Goal: Obtain resource: Download file/media

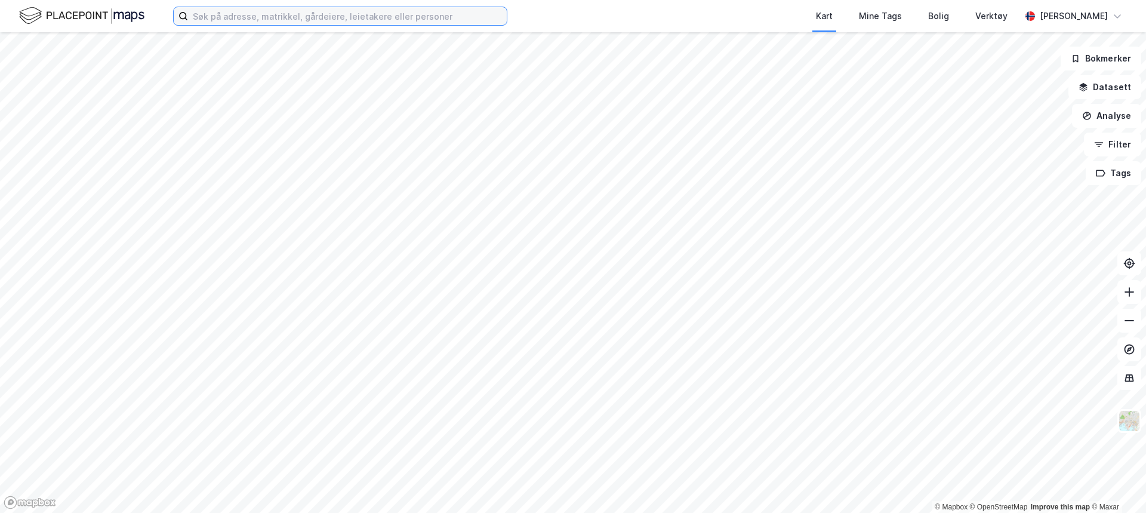
click at [374, 23] on input at bounding box center [347, 16] width 319 height 18
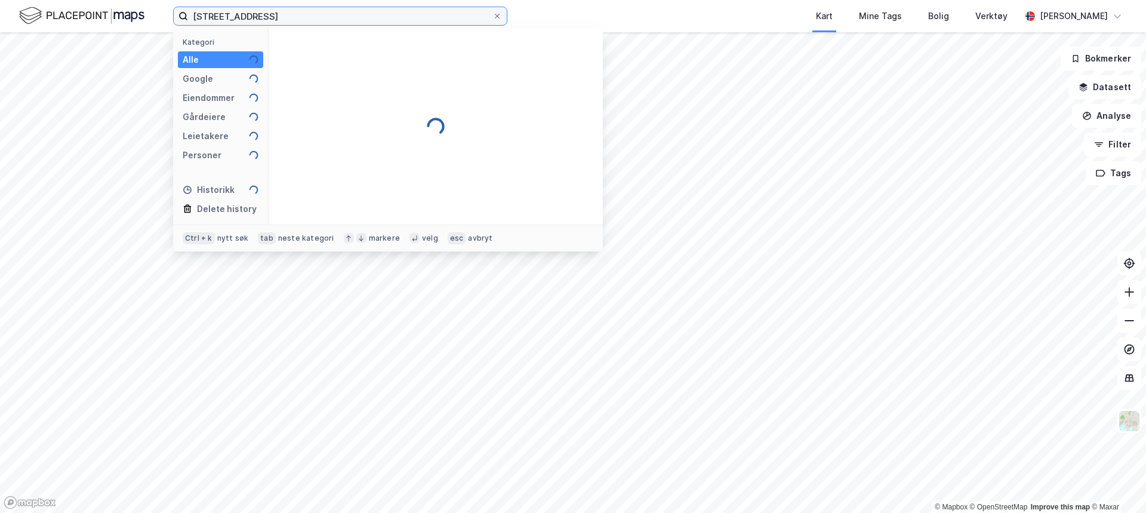
type input "[STREET_ADDRESS]"
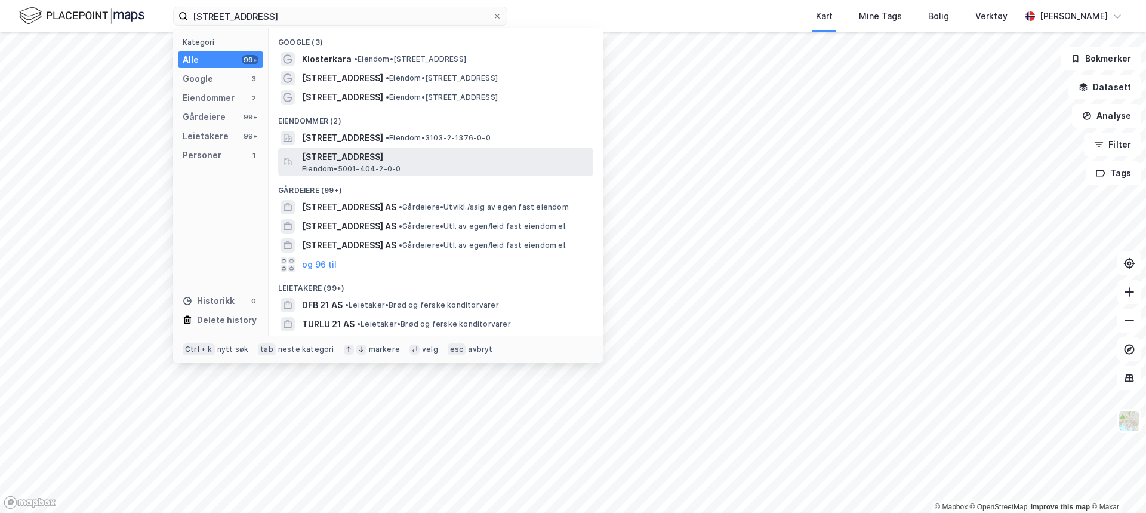
click at [368, 161] on span "[STREET_ADDRESS]" at bounding box center [445, 157] width 287 height 14
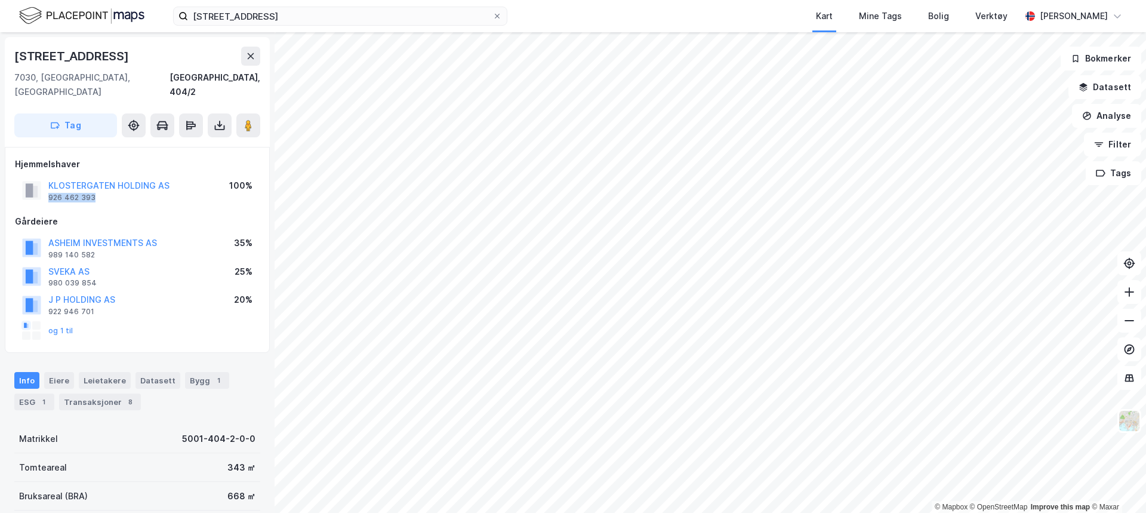
drag, startPoint x: 187, startPoint y: 170, endPoint x: 177, endPoint y: 186, distance: 18.5
click at [177, 186] on div "KLOSTERGATEN HOLDING AS 926 462 393 100%" at bounding box center [137, 190] width 245 height 29
click at [210, 119] on button at bounding box center [220, 125] width 24 height 24
click at [209, 140] on div "Last ned grunnbok" at bounding box center [167, 149] width 127 height 19
